Goal: Transaction & Acquisition: Purchase product/service

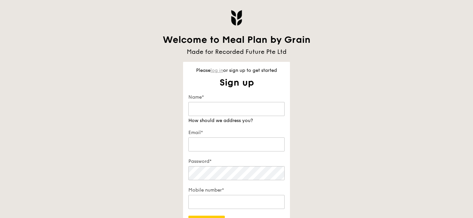
click at [219, 70] on link "log in" at bounding box center [217, 71] width 13 height 6
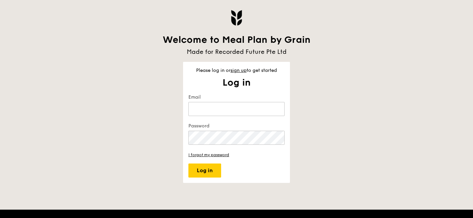
click at [277, 110] on keeper-lock "Open Keeper Popup" at bounding box center [277, 109] width 8 height 8
type input "[PERSON_NAME][EMAIL_ADDRESS][DOMAIN_NAME]"
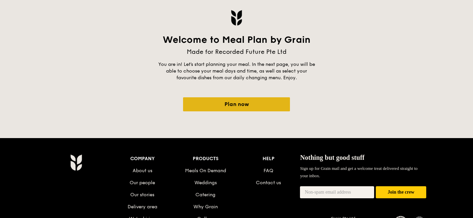
click at [231, 103] on link "Plan now" at bounding box center [236, 104] width 107 height 14
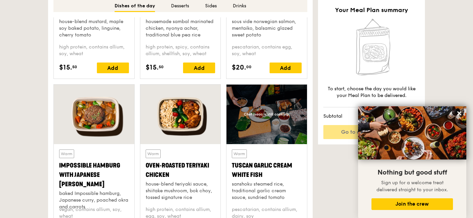
scroll to position [571, 0]
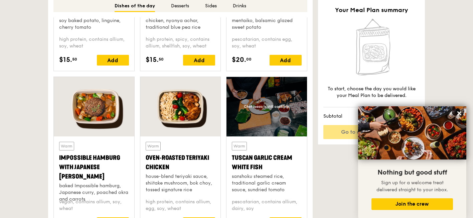
click at [244, 164] on div "Tuscan Garlic Cream White Fish" at bounding box center [267, 162] width 70 height 19
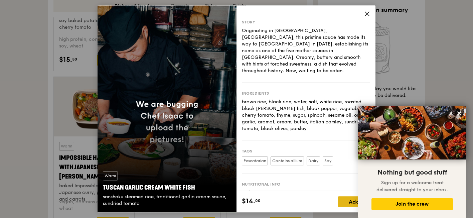
click at [346, 200] on div "Add" at bounding box center [354, 202] width 32 height 11
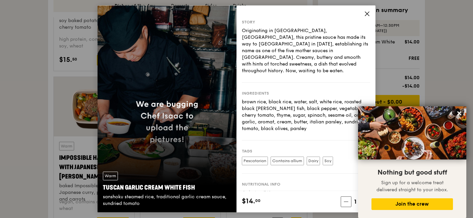
click at [369, 16] on icon at bounding box center [367, 14] width 6 height 6
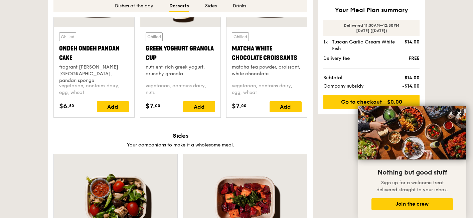
scroll to position [1172, 0]
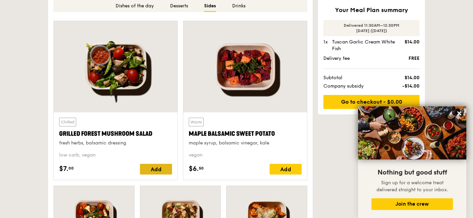
click at [149, 172] on div "Add" at bounding box center [156, 169] width 32 height 11
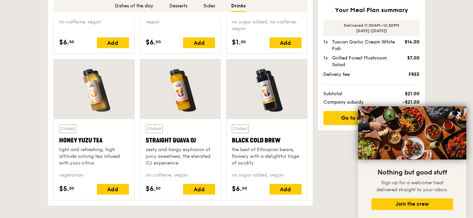
scroll to position [1808, 0]
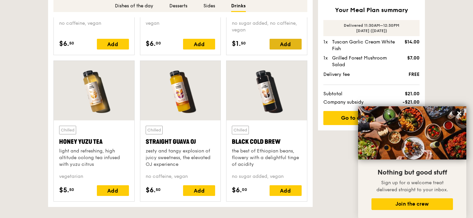
click at [292, 43] on div "Add" at bounding box center [286, 44] width 32 height 11
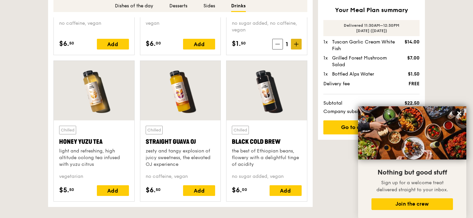
click at [295, 44] on icon at bounding box center [296, 44] width 5 height 5
click at [459, 113] on icon at bounding box center [460, 113] width 4 height 4
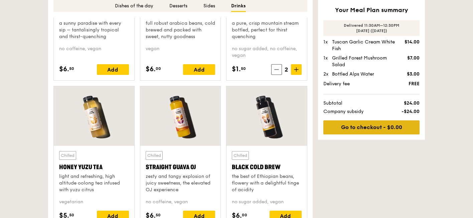
scroll to position [1768, 0]
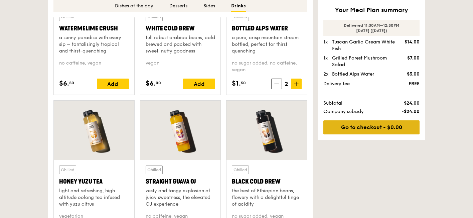
click at [351, 125] on link "Go to checkout - $0.00" at bounding box center [372, 127] width 96 height 14
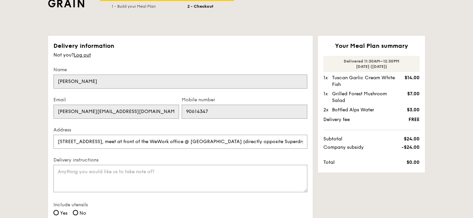
scroll to position [65, 0]
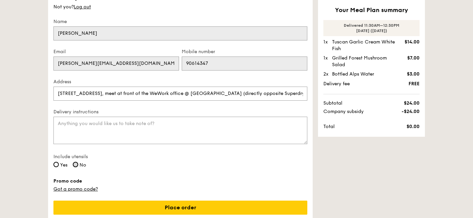
click at [74, 165] on input "No" at bounding box center [75, 164] width 5 height 5
radio input "true"
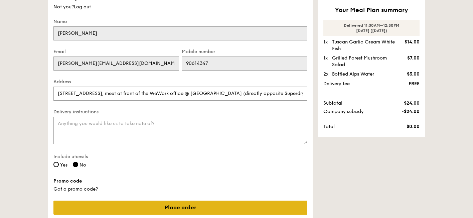
click at [116, 201] on link "Place order" at bounding box center [180, 208] width 254 height 14
